Goal: Task Accomplishment & Management: Manage account settings

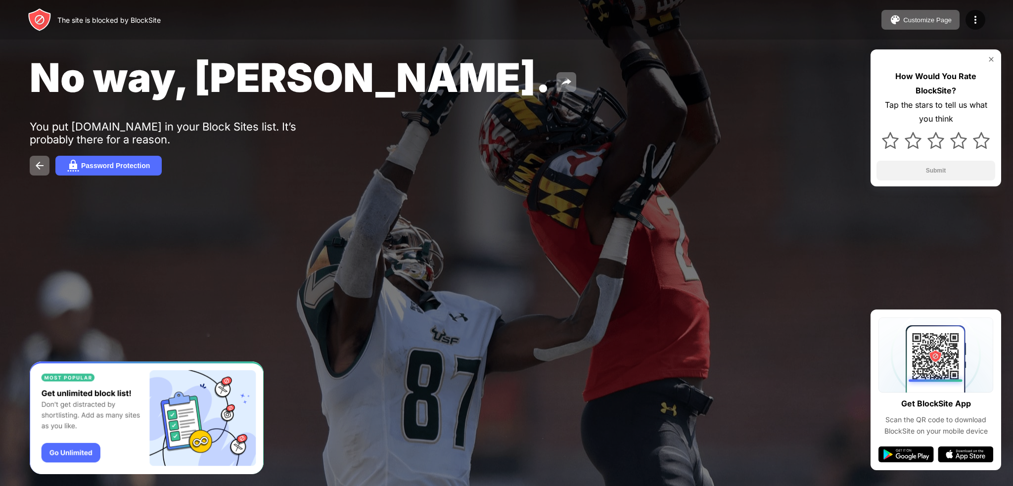
drag, startPoint x: 739, startPoint y: 133, endPoint x: 770, endPoint y: 110, distance: 37.9
click at [739, 133] on div "No way, [PERSON_NAME]. You put [DOMAIN_NAME] in your Block Sites list. It’s pro…" at bounding box center [506, 114] width 1013 height 229
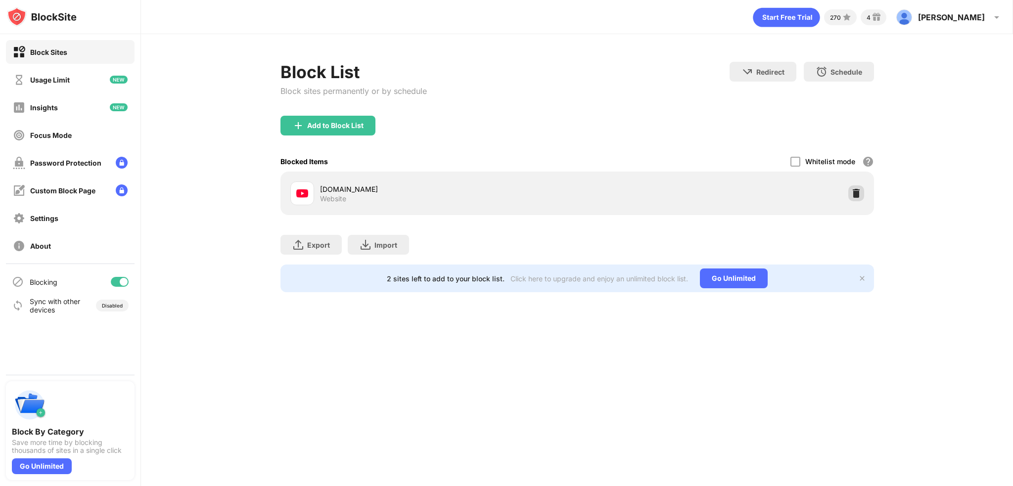
click at [855, 194] on img at bounding box center [857, 194] width 10 height 10
